Goal: Transaction & Acquisition: Book appointment/travel/reservation

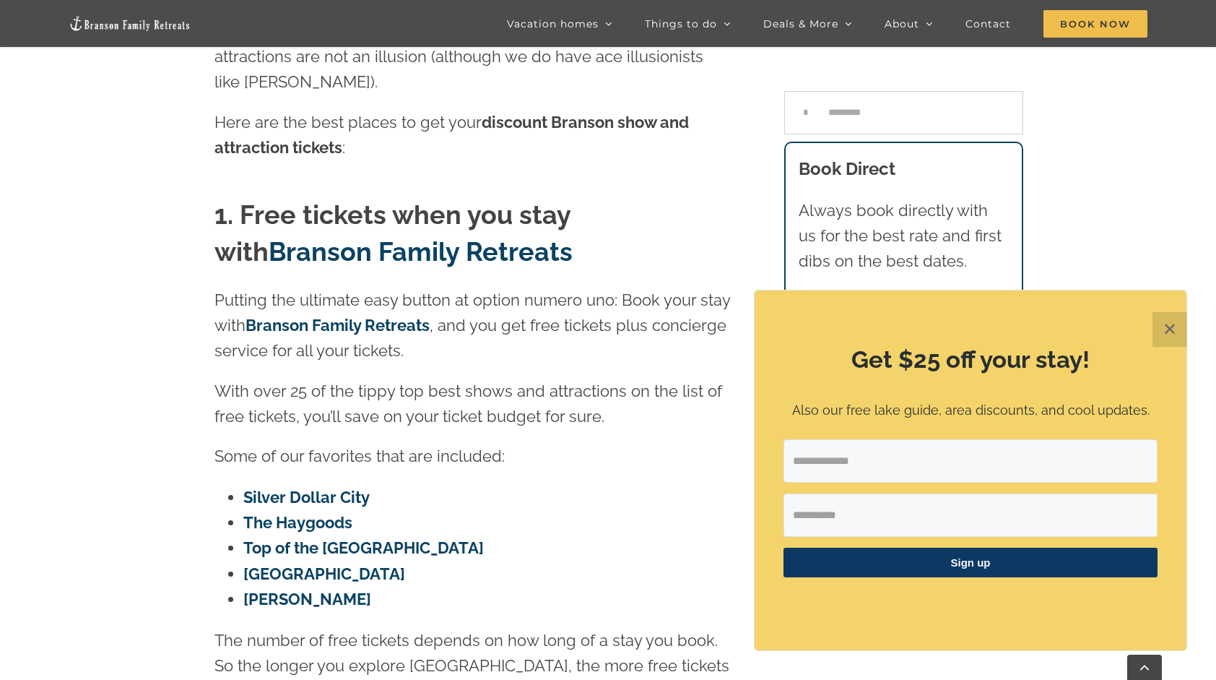
scroll to position [646, 0]
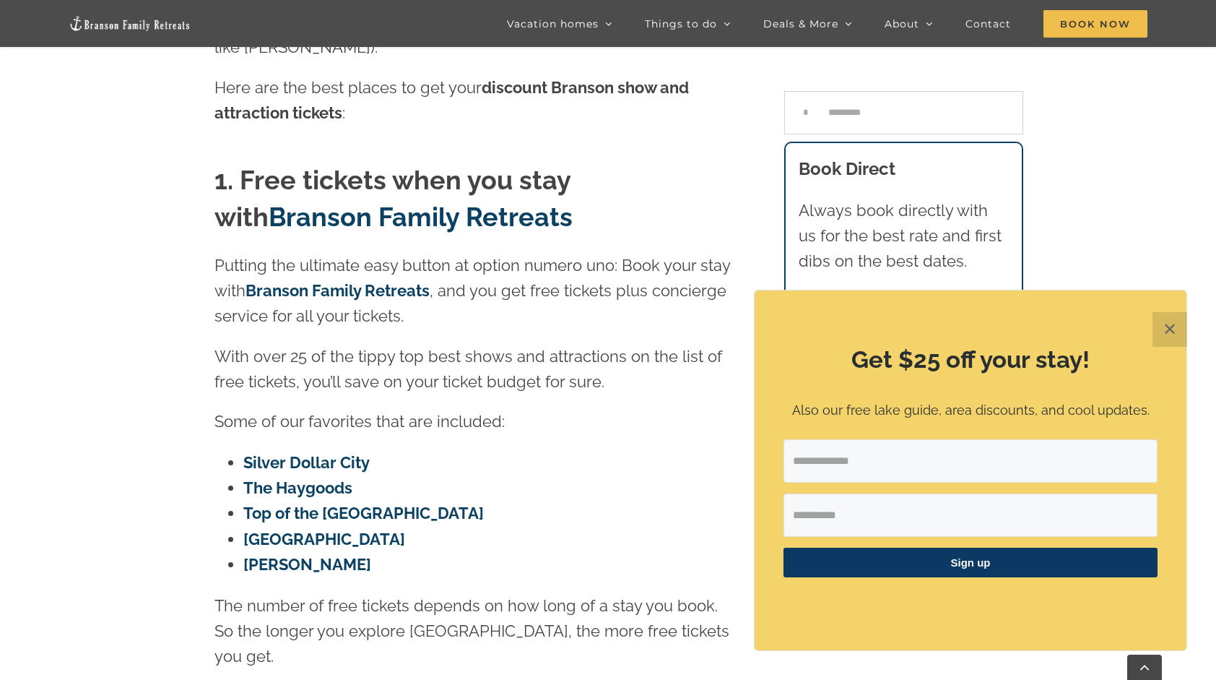
click at [1173, 324] on button "✕" at bounding box center [1170, 329] width 35 height 35
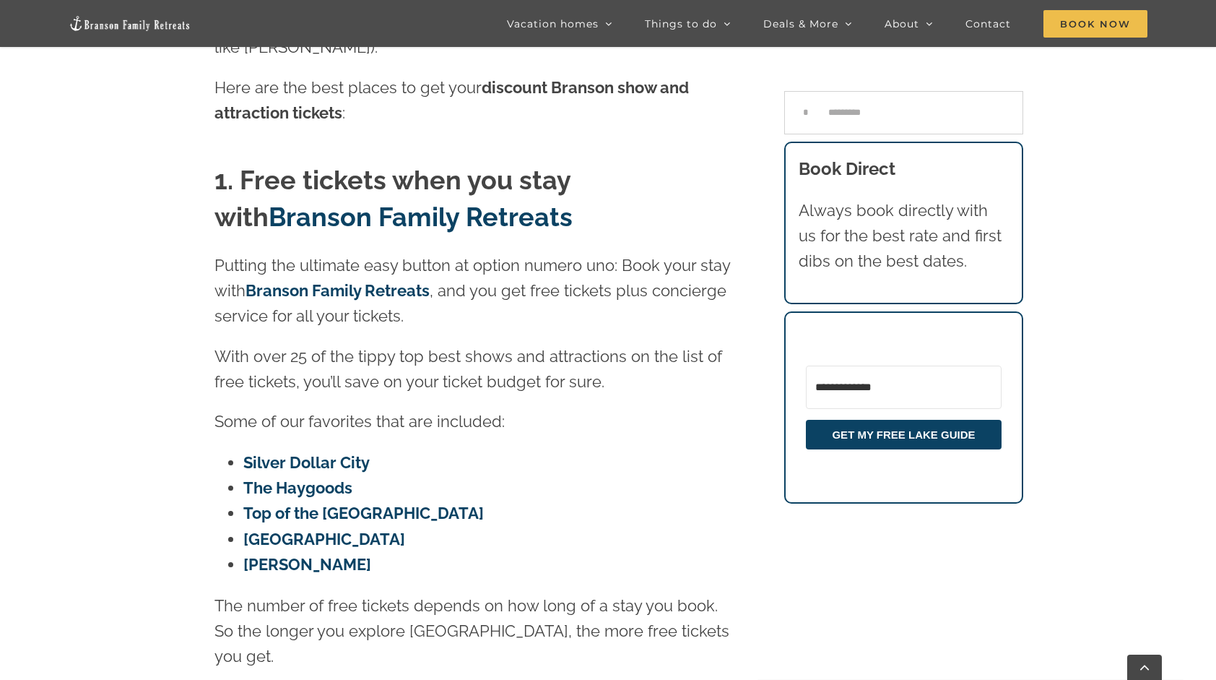
click at [312, 281] on link "Branson Family Retreats" at bounding box center [338, 290] width 184 height 19
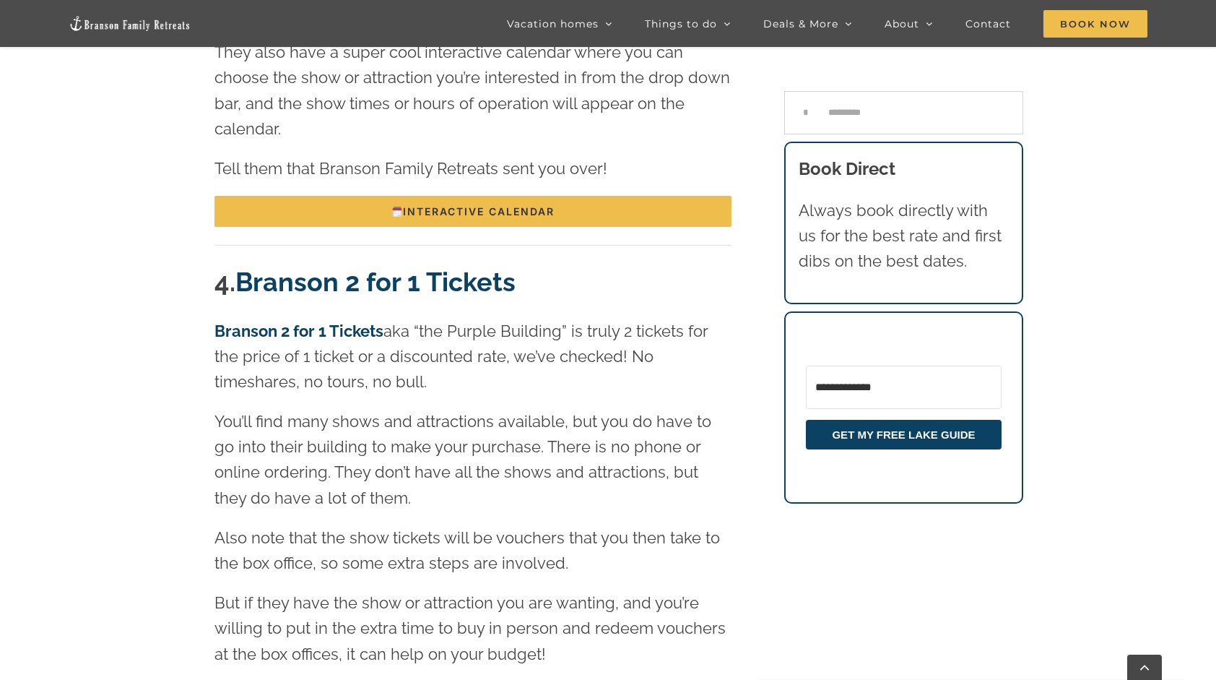
scroll to position [2488, 0]
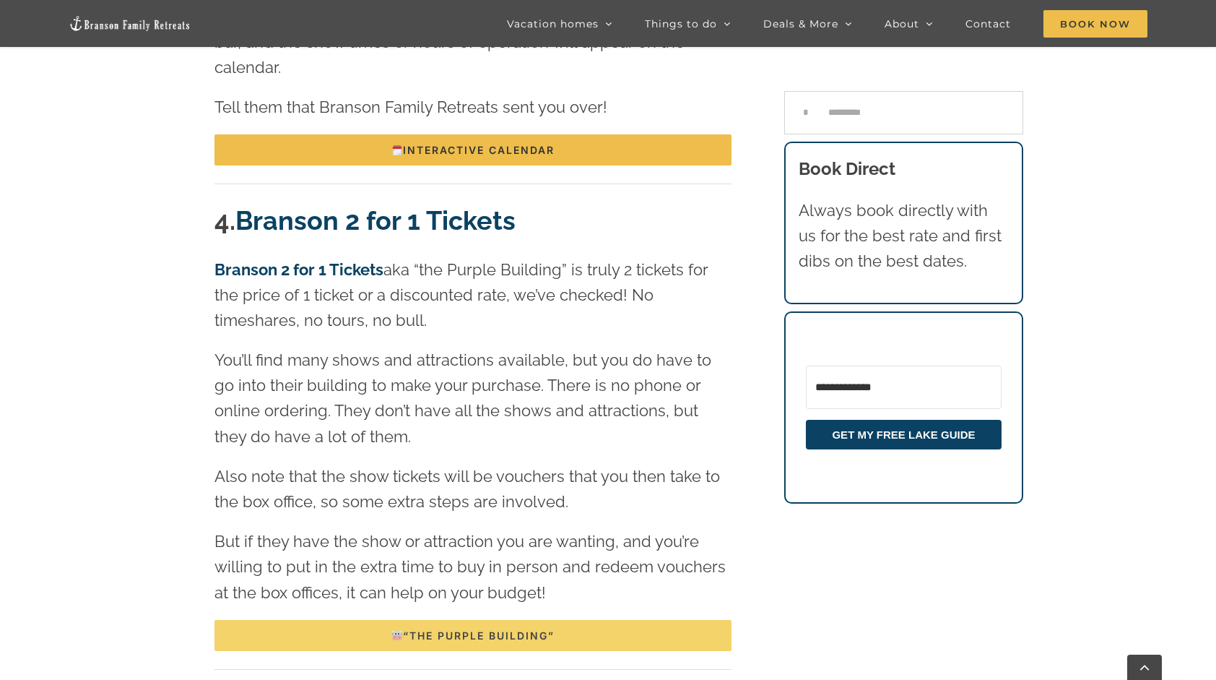
click at [438, 620] on link "“The Purple Building”" at bounding box center [473, 635] width 517 height 31
